Goal: Transaction & Acquisition: Purchase product/service

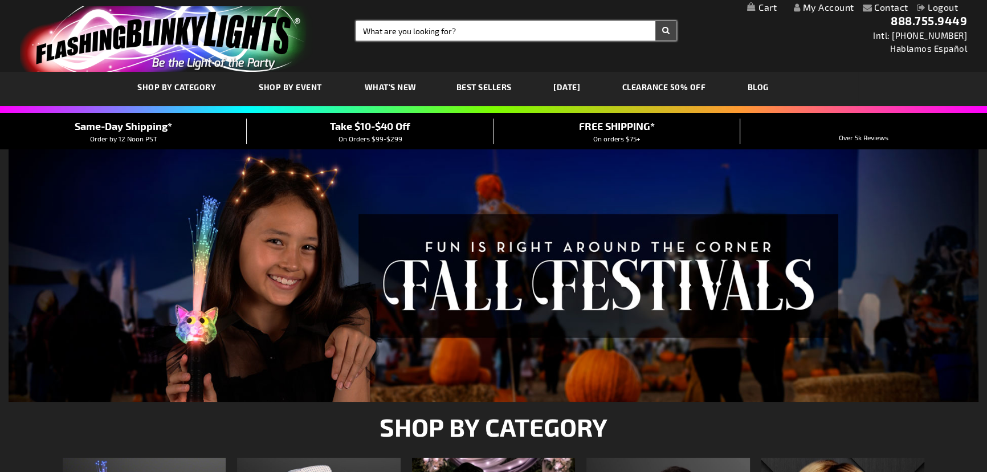
click at [456, 38] on input "Search" at bounding box center [516, 30] width 320 height 19
type input "12547"
click at [655, 21] on button "Search" at bounding box center [665, 30] width 21 height 19
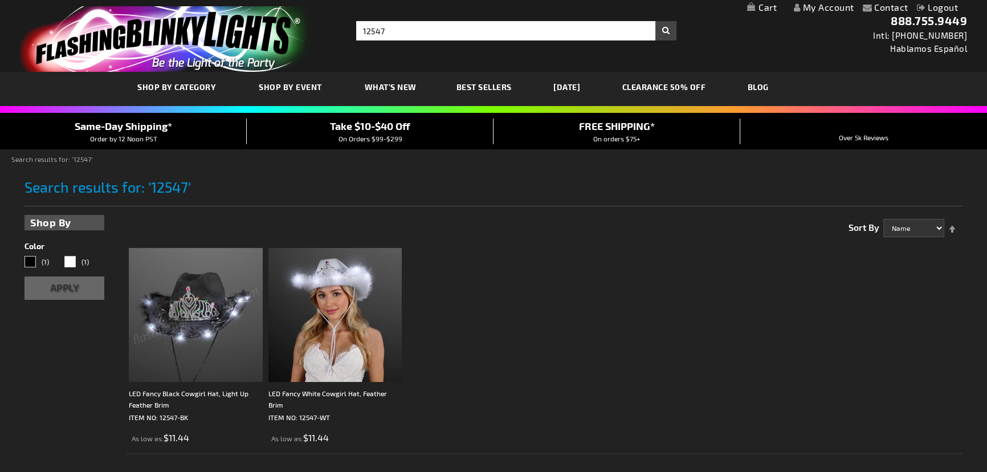
click at [185, 345] on img at bounding box center [196, 315] width 134 height 134
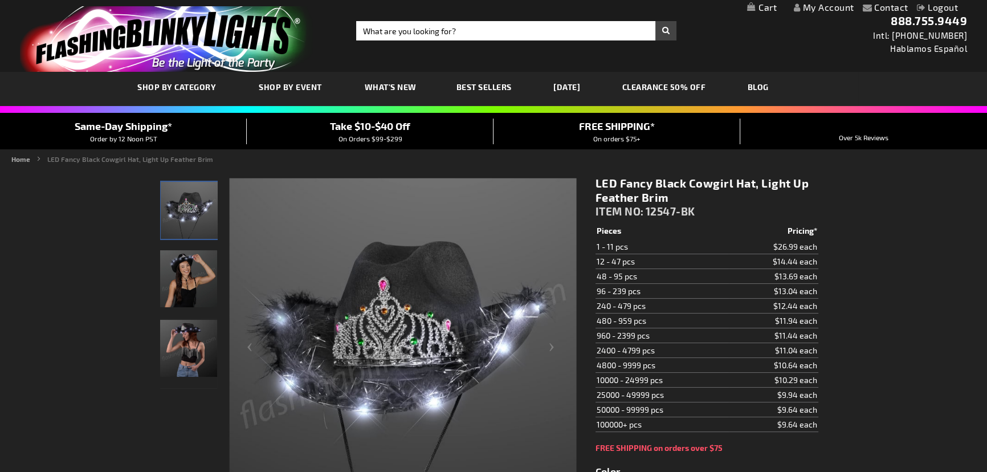
click at [177, 302] on img "LED Fancy Black Cowgirl Hat, Light Up Feather Brim" at bounding box center [188, 278] width 57 height 57
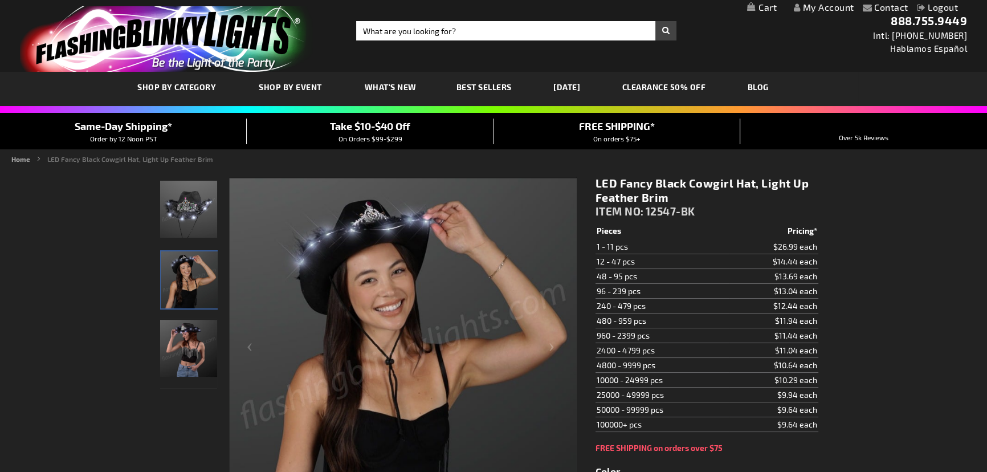
click at [182, 339] on img "LED Fancy Black Cowgirl Hat, Light Up Feather Brim" at bounding box center [188, 348] width 57 height 57
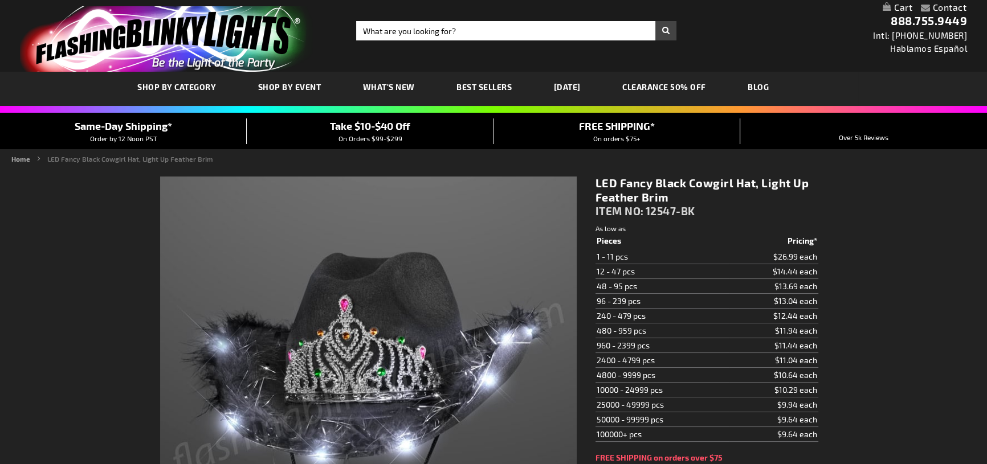
type input "5631"
